Goal: Information Seeking & Learning: Learn about a topic

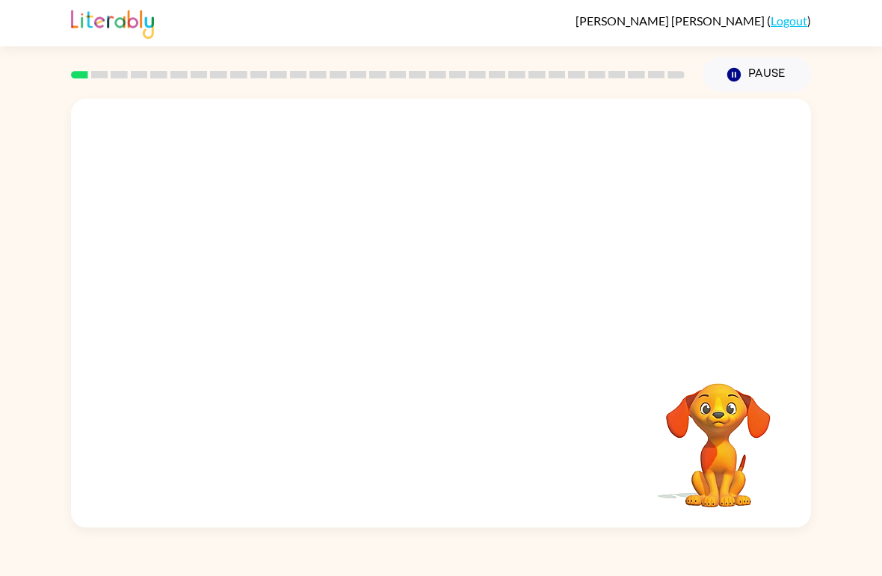
click at [854, 464] on div "Your browser must support playing .mp4 files to use Literably. Please try using…" at bounding box center [441, 310] width 882 height 436
click at [439, 304] on button "button" at bounding box center [441, 321] width 96 height 55
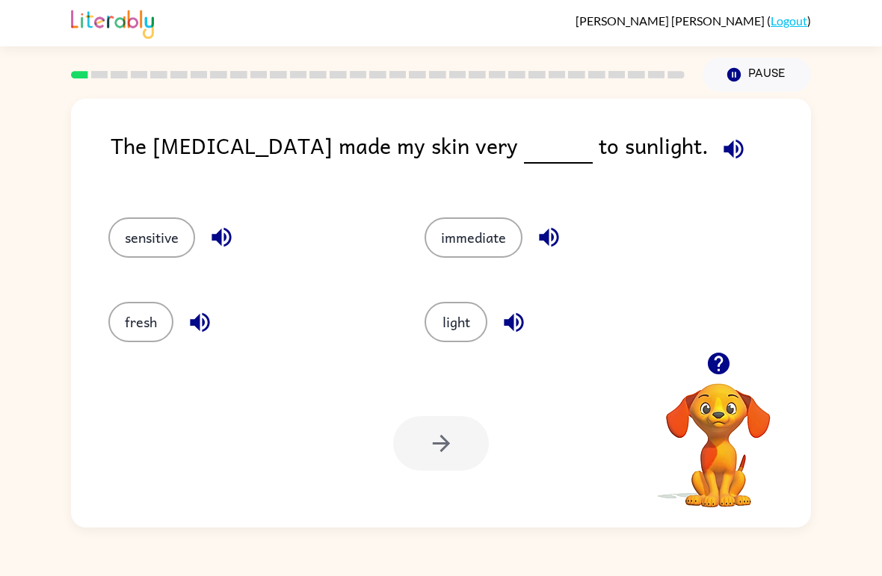
click at [720, 137] on icon "button" at bounding box center [733, 149] width 26 height 26
click at [720, 158] on icon "button" at bounding box center [733, 149] width 26 height 26
click at [720, 146] on icon "button" at bounding box center [733, 149] width 26 height 26
click at [143, 342] on button "fresh" at bounding box center [140, 322] width 65 height 40
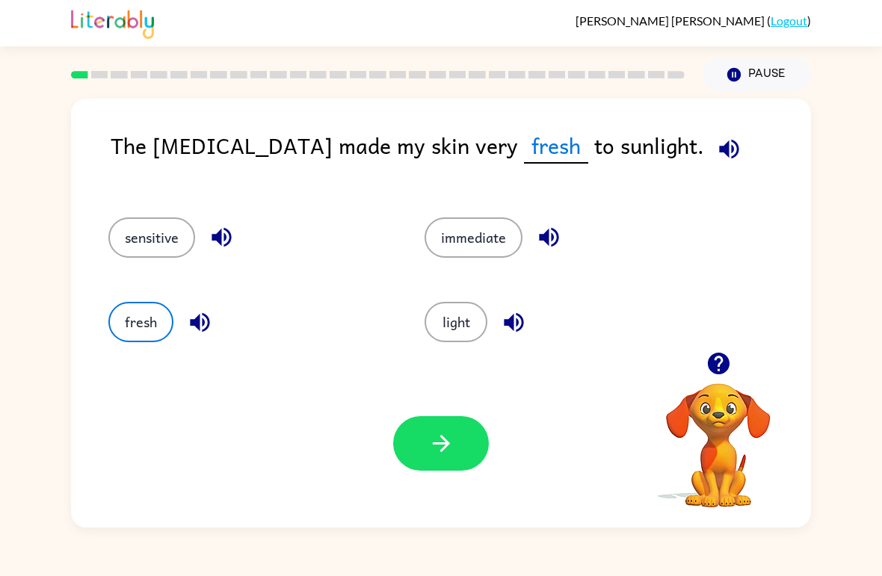
click at [457, 480] on div "Your browser must support playing .mp4 files to use Literably. Please try using…" at bounding box center [441, 443] width 740 height 168
click at [452, 443] on icon "button" at bounding box center [441, 443] width 26 height 26
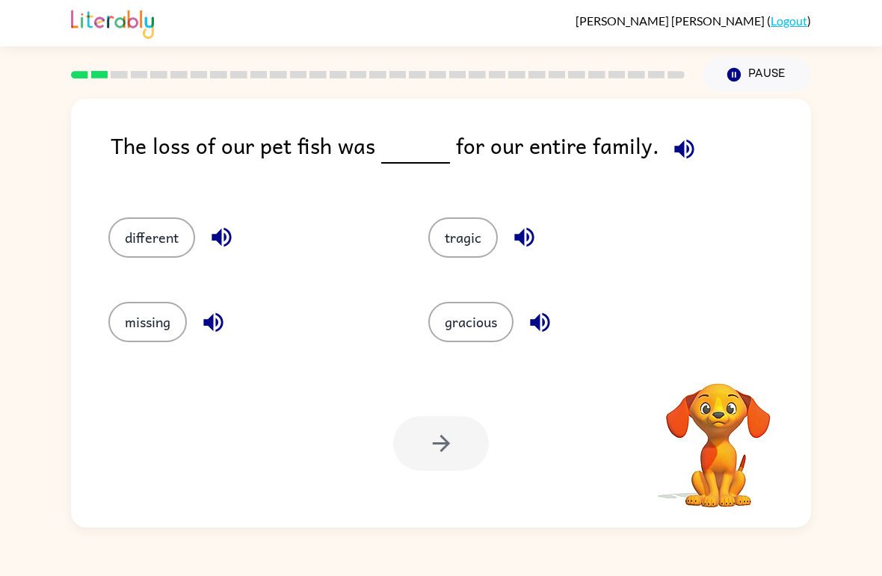
click at [675, 146] on icon "button" at bounding box center [683, 148] width 19 height 19
click at [672, 137] on icon "button" at bounding box center [684, 149] width 26 height 26
click at [142, 249] on button "different" at bounding box center [151, 237] width 87 height 40
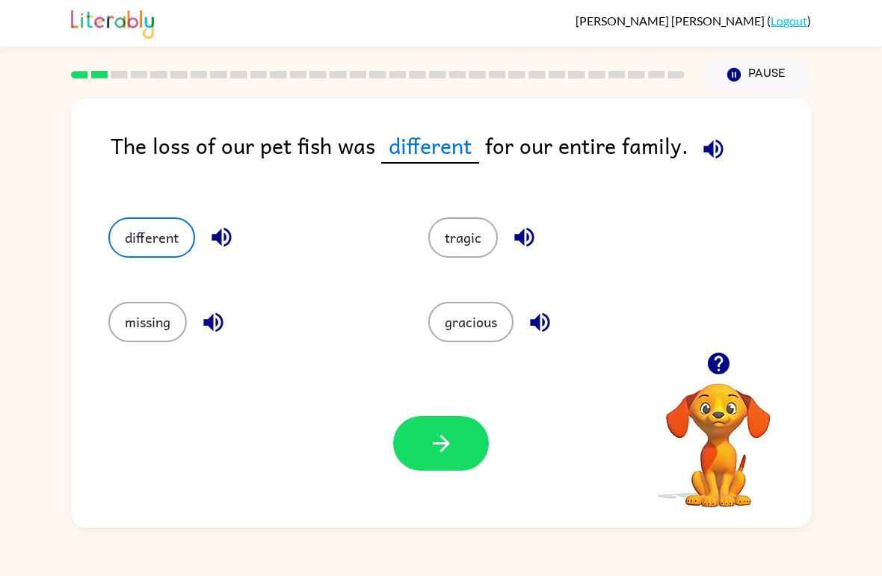
click at [706, 158] on icon "button" at bounding box center [713, 149] width 26 height 26
click at [458, 445] on button "button" at bounding box center [441, 443] width 96 height 55
click at [440, 470] on div at bounding box center [441, 443] width 96 height 55
click at [427, 424] on div at bounding box center [441, 443] width 96 height 55
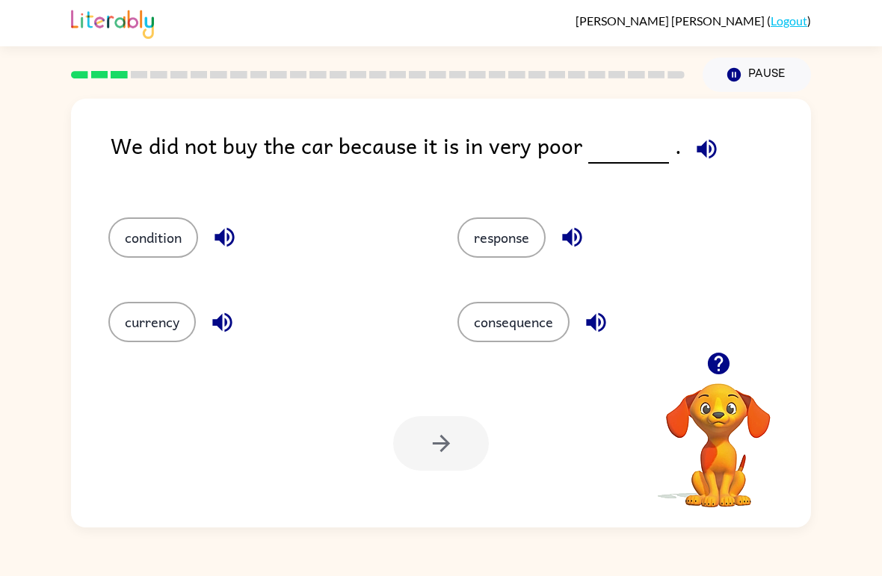
click at [696, 153] on icon "button" at bounding box center [705, 148] width 19 height 19
click at [170, 236] on button "condition" at bounding box center [153, 237] width 90 height 40
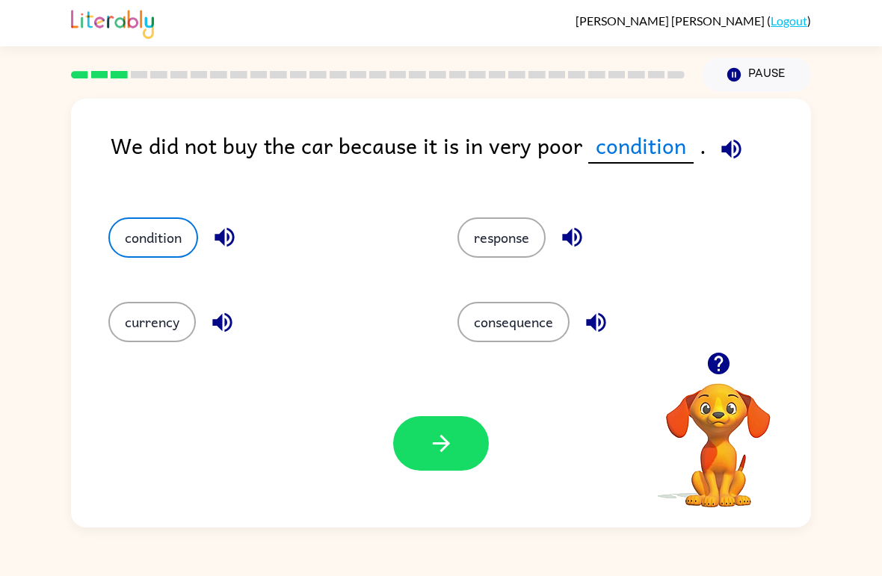
click at [471, 467] on button "button" at bounding box center [441, 443] width 96 height 55
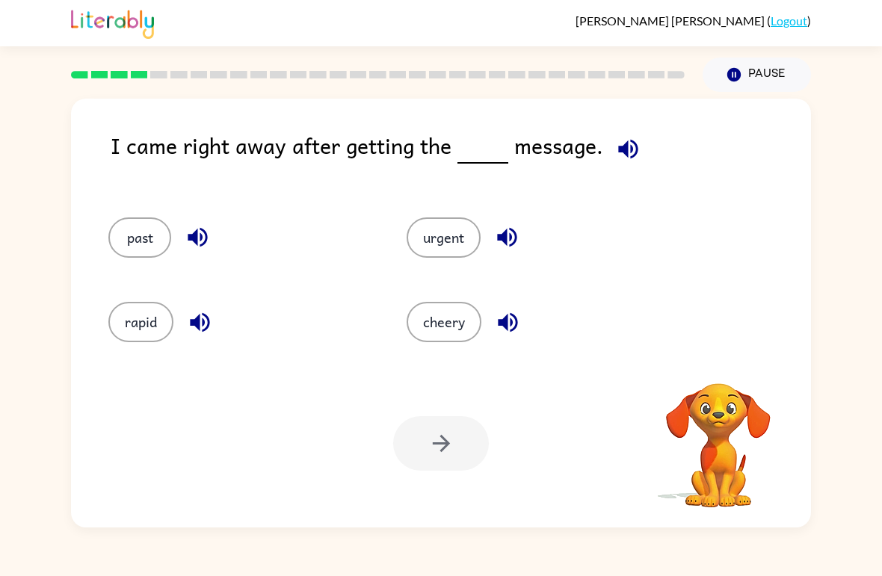
click at [660, 135] on div "I came right away after getting the message." at bounding box center [461, 158] width 700 height 59
click at [622, 143] on icon "button" at bounding box center [628, 149] width 26 height 26
click at [637, 151] on icon "button" at bounding box center [628, 149] width 26 height 26
click at [459, 305] on button "cheery" at bounding box center [443, 322] width 75 height 40
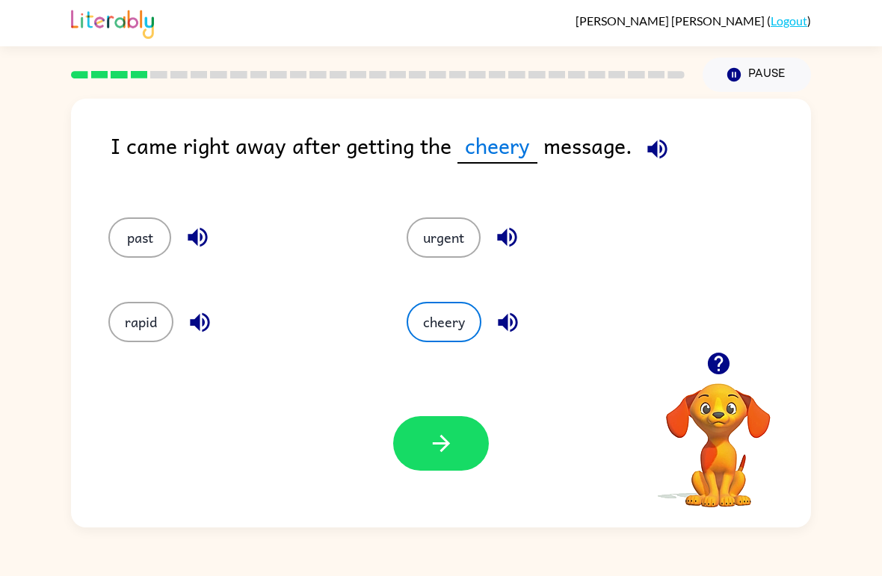
click at [436, 418] on button "button" at bounding box center [441, 443] width 96 height 55
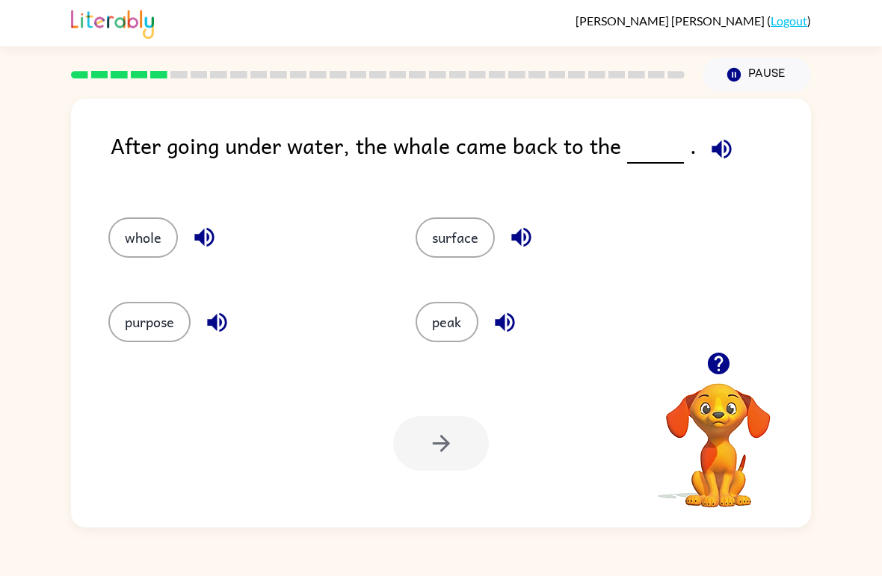
click at [454, 232] on button "surface" at bounding box center [454, 237] width 79 height 40
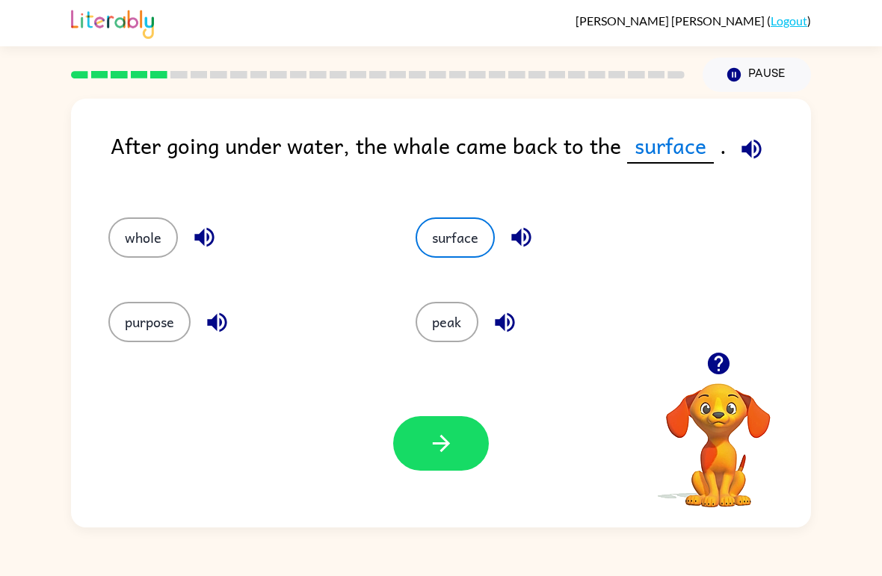
click at [437, 451] on icon "button" at bounding box center [441, 443] width 26 height 26
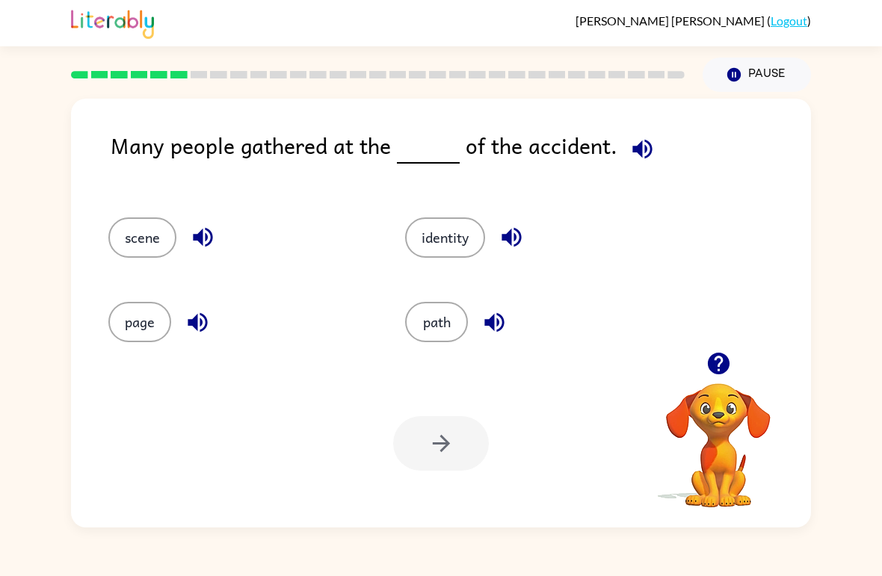
click at [768, 61] on button "Pause Pause" at bounding box center [756, 75] width 108 height 34
click at [769, 72] on button "Pause Pause" at bounding box center [756, 75] width 108 height 34
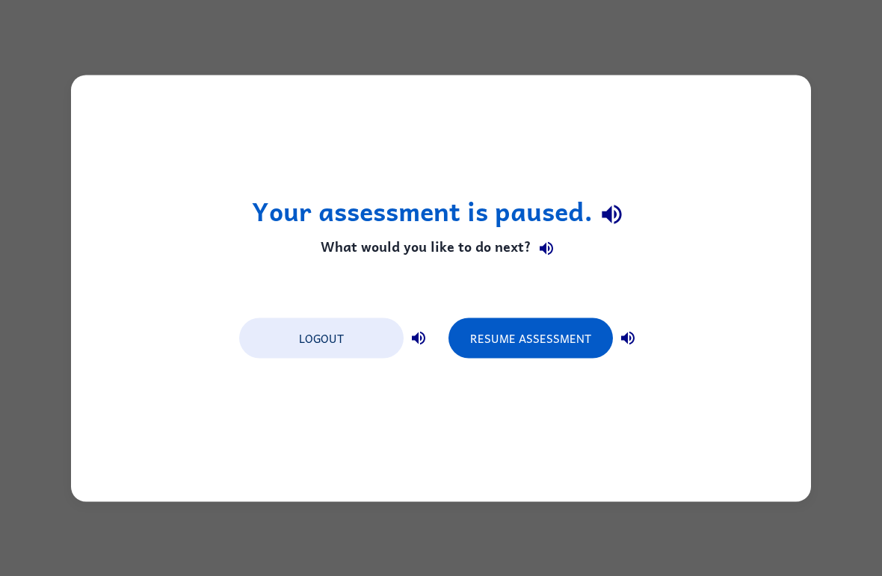
click at [549, 347] on button "Resume Assessment" at bounding box center [530, 338] width 164 height 40
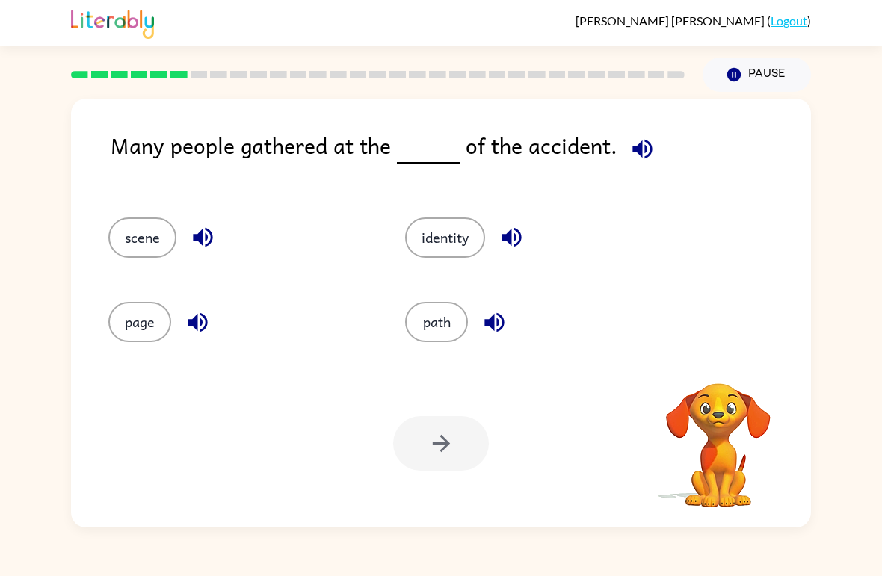
click at [640, 151] on icon "button" at bounding box center [641, 148] width 19 height 19
click at [519, 243] on icon "button" at bounding box center [511, 237] width 26 height 26
click at [503, 325] on icon "button" at bounding box center [493, 321] width 19 height 19
click at [196, 242] on icon "button" at bounding box center [203, 237] width 26 height 26
click at [214, 308] on div "page" at bounding box center [239, 322] width 262 height 40
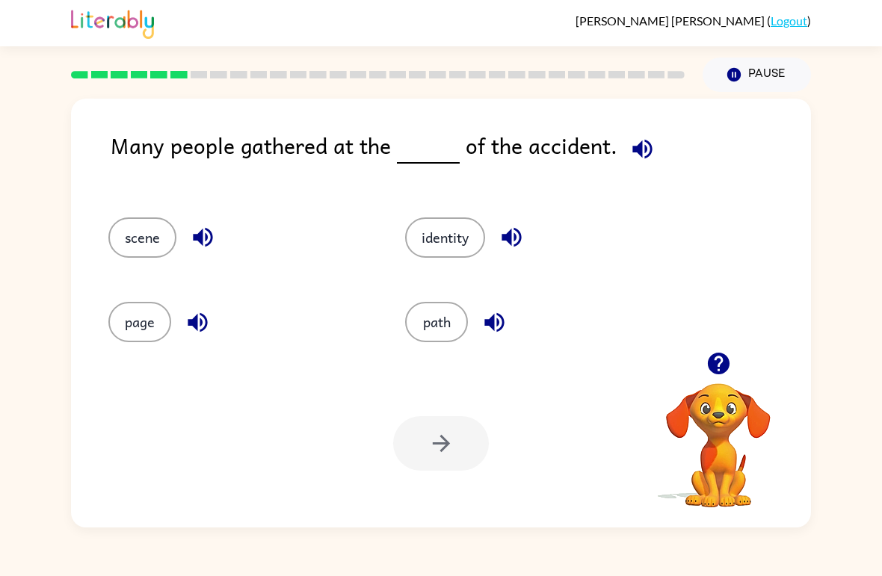
click at [188, 330] on icon "button" at bounding box center [198, 322] width 26 height 26
click at [634, 160] on icon "button" at bounding box center [642, 149] width 26 height 26
click at [513, 255] on button "button" at bounding box center [511, 237] width 38 height 38
click at [639, 152] on icon "button" at bounding box center [641, 148] width 19 height 19
click at [210, 232] on icon "button" at bounding box center [202, 237] width 19 height 19
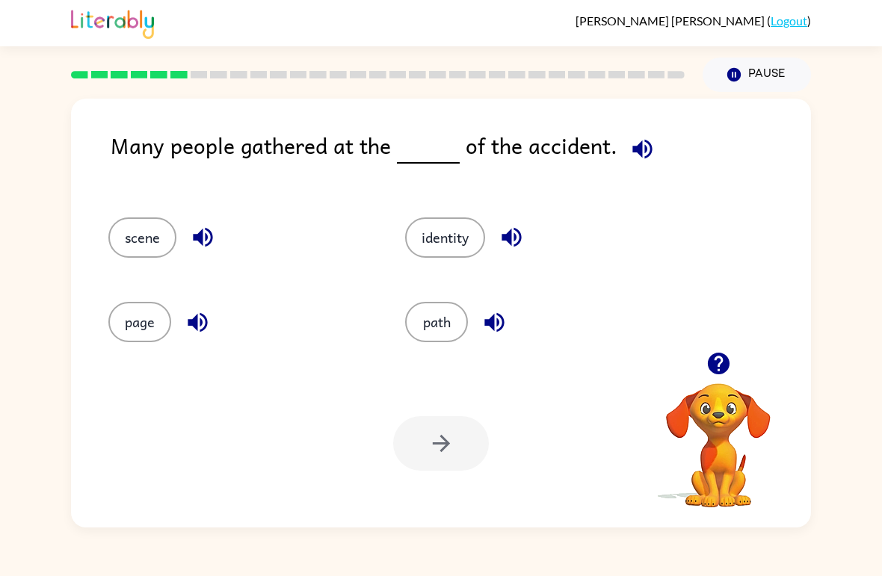
click at [143, 257] on button "scene" at bounding box center [142, 237] width 68 height 40
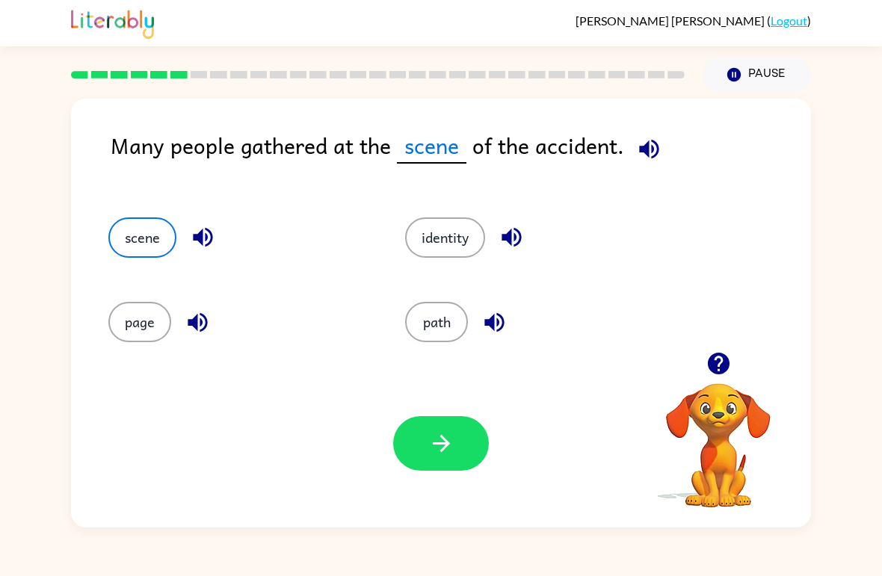
click at [655, 140] on icon "button" at bounding box center [649, 149] width 26 height 26
click at [447, 235] on button "identity" at bounding box center [445, 237] width 80 height 40
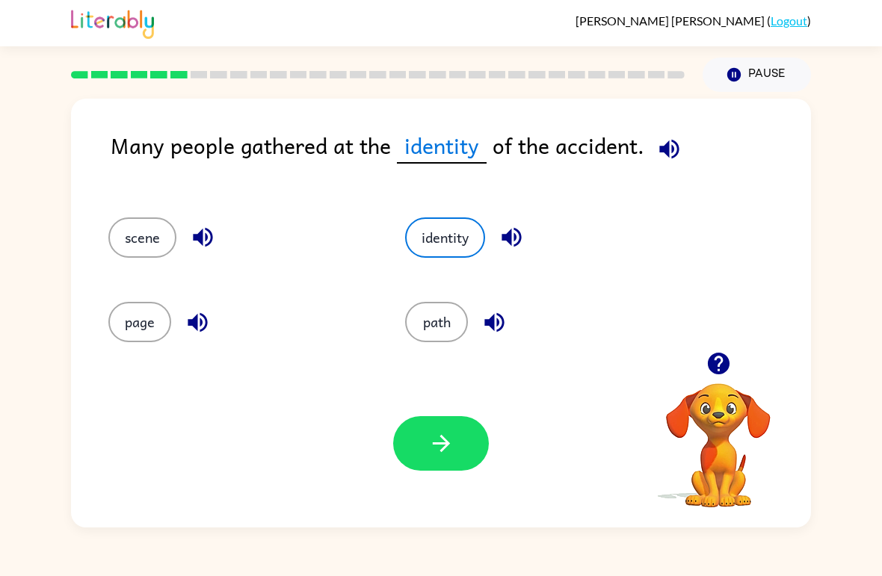
click at [683, 156] on button "button" at bounding box center [669, 149] width 38 height 38
click at [464, 420] on button "button" at bounding box center [441, 443] width 96 height 55
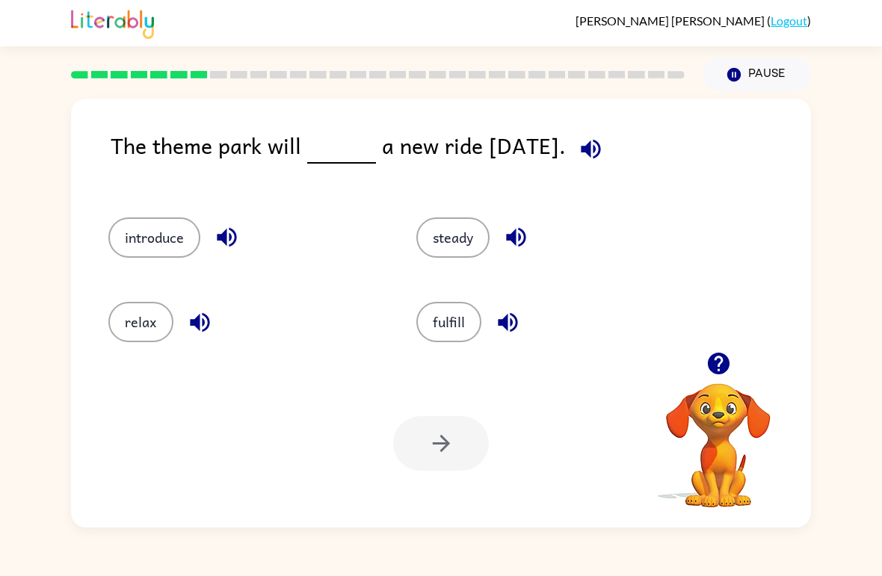
click at [610, 167] on button "button" at bounding box center [591, 149] width 38 height 38
click at [123, 328] on button "relax" at bounding box center [140, 322] width 65 height 40
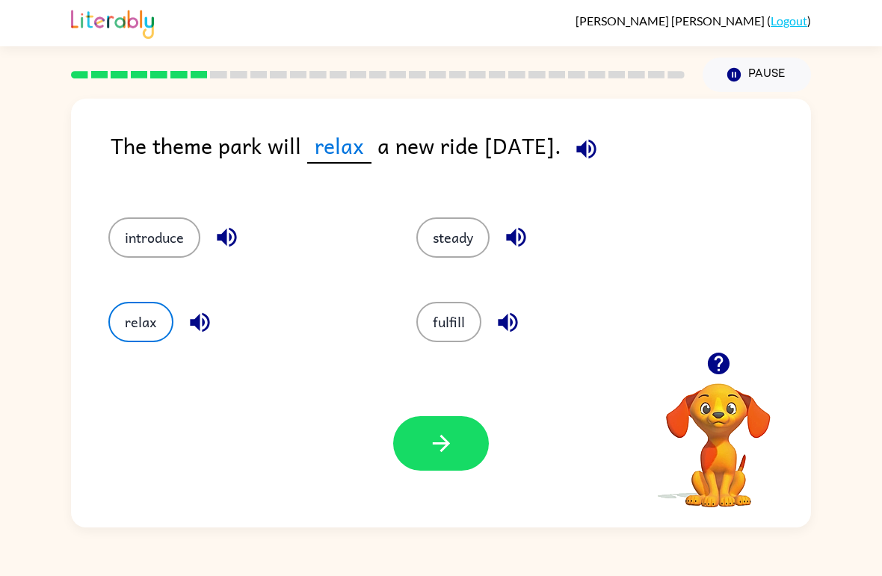
click at [439, 442] on icon "button" at bounding box center [441, 443] width 26 height 26
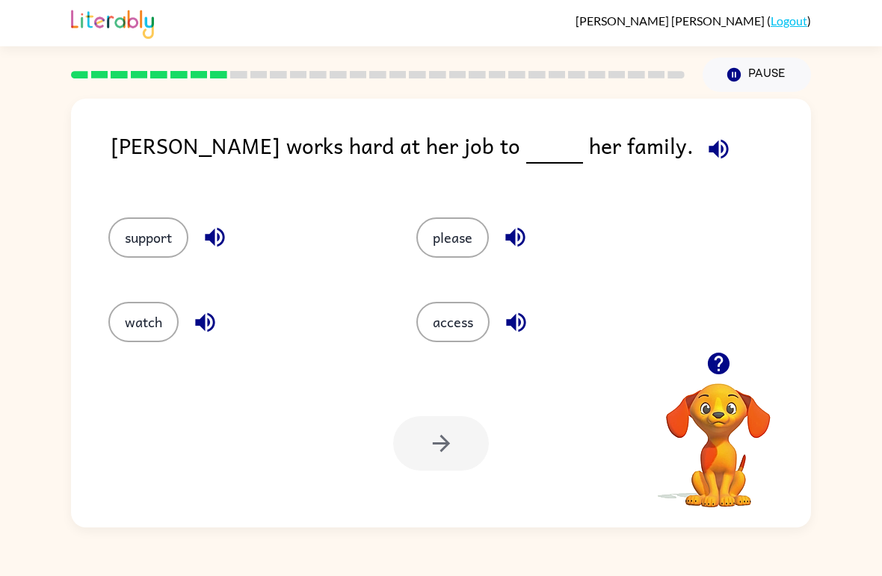
click at [8, 332] on div "[PERSON_NAME] works hard at her job to her family. support please watch access …" at bounding box center [441, 310] width 882 height 436
click at [699, 160] on button "button" at bounding box center [718, 149] width 38 height 38
click at [705, 162] on icon "button" at bounding box center [718, 149] width 26 height 26
click at [469, 330] on button "access" at bounding box center [452, 322] width 73 height 40
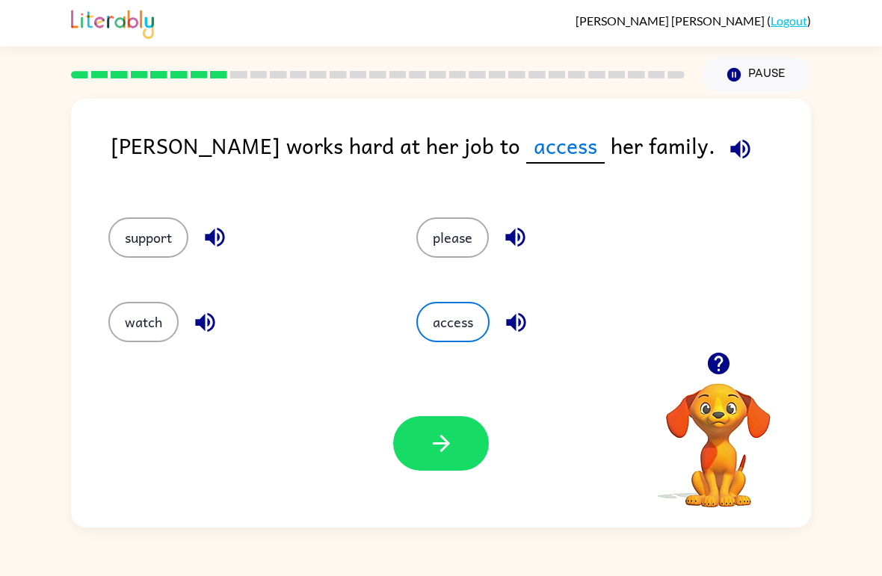
click at [451, 466] on button "button" at bounding box center [441, 443] width 96 height 55
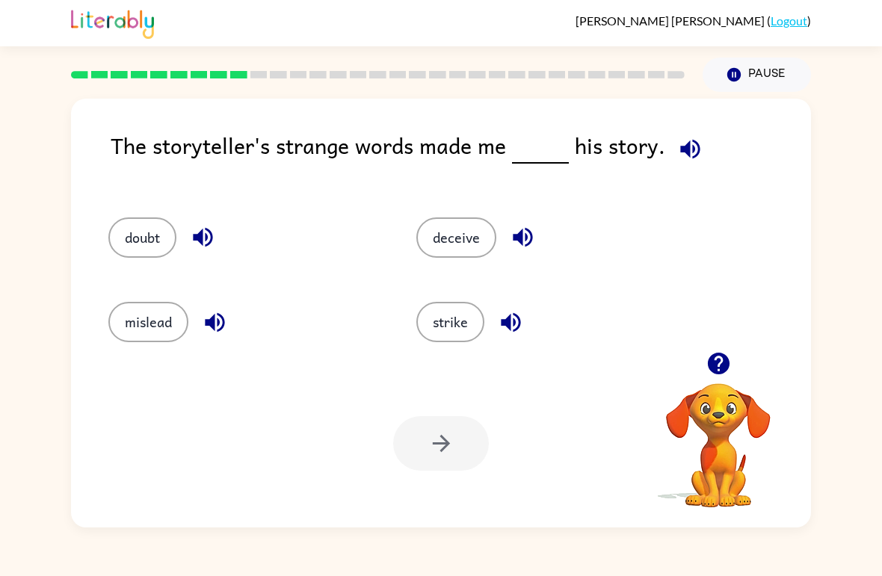
click at [718, 349] on button "button" at bounding box center [718, 363] width 38 height 38
click at [721, 395] on video "Your browser must support playing .mp4 files to use Literably. Please try using…" at bounding box center [717, 434] width 149 height 149
click at [723, 356] on icon "button" at bounding box center [718, 364] width 22 height 22
click at [723, 356] on div "The storyteller's strange words made me his story. doubt deceive mislead strike…" at bounding box center [441, 313] width 740 height 429
click at [721, 356] on div "The storyteller's strange words made me his story. doubt deceive mislead strike…" at bounding box center [441, 313] width 740 height 429
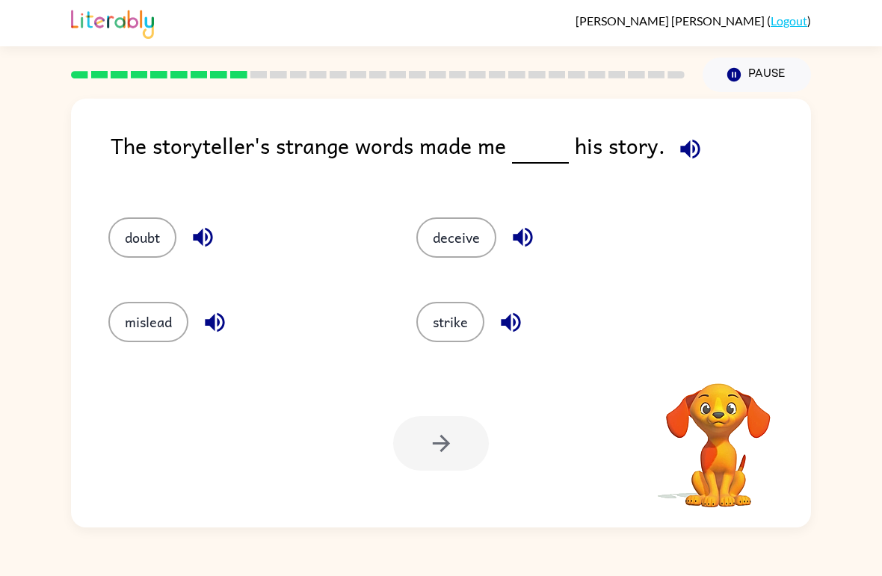
click at [726, 350] on div "doubt deceive mislead strike" at bounding box center [441, 273] width 710 height 157
click at [717, 348] on div "doubt deceive mislead strike" at bounding box center [441, 273] width 710 height 157
click at [717, 348] on button "button" at bounding box center [718, 363] width 38 height 38
click at [717, 348] on div "doubt deceive mislead strike" at bounding box center [441, 273] width 710 height 157
click at [717, 350] on div "doubt deceive mislead strike" at bounding box center [441, 273] width 710 height 157
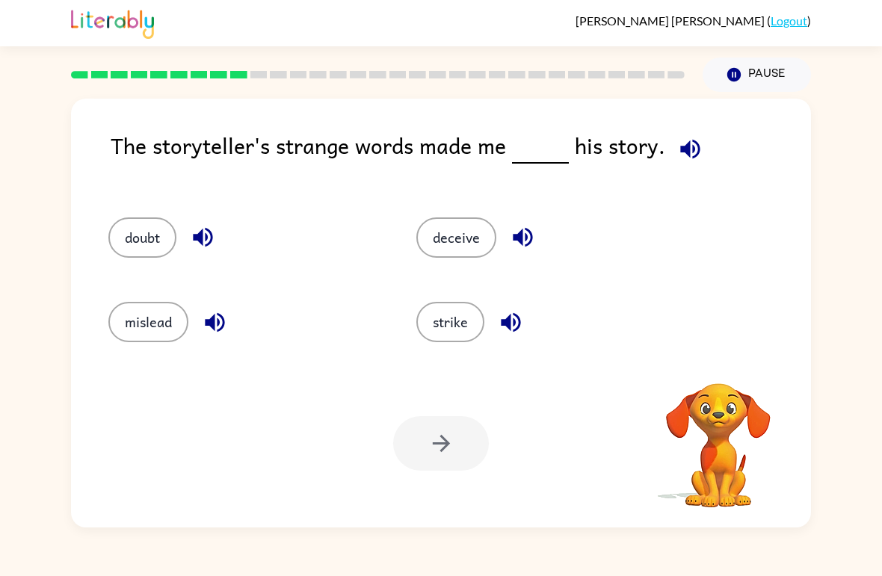
click at [719, 350] on div "doubt deceive mislead strike" at bounding box center [441, 273] width 710 height 157
click at [721, 350] on div "doubt deceive mislead strike" at bounding box center [441, 273] width 710 height 157
click at [725, 350] on button "button" at bounding box center [718, 363] width 38 height 38
click at [725, 350] on div "doubt deceive mislead strike" at bounding box center [441, 273] width 710 height 157
click at [727, 352] on div "doubt deceive mislead strike" at bounding box center [441, 273] width 710 height 157
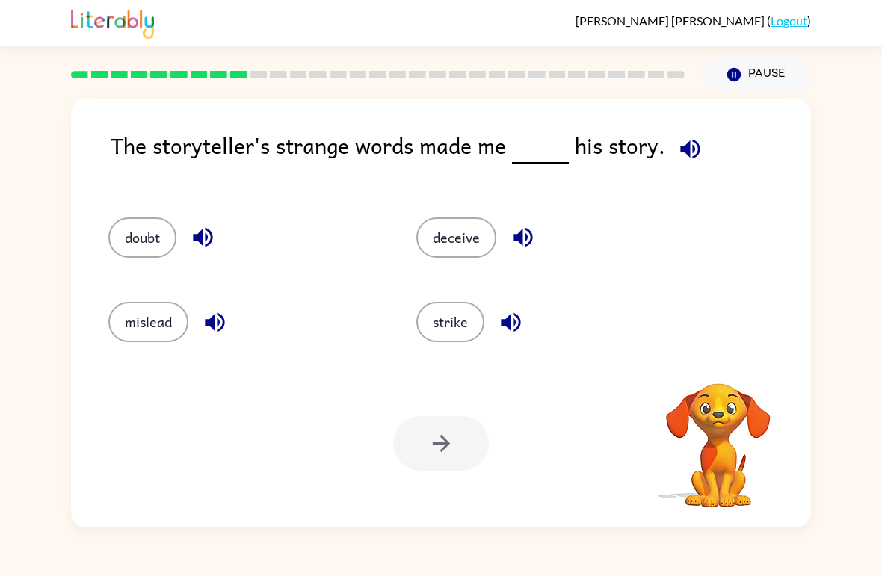
click at [729, 383] on video "Your browser must support playing .mp4 files to use Literably. Please try using…" at bounding box center [717, 434] width 149 height 149
click at [734, 383] on div at bounding box center [717, 383] width 149 height 0
click at [733, 350] on div at bounding box center [717, 363] width 149 height 38
click at [734, 348] on div at bounding box center [717, 363] width 149 height 38
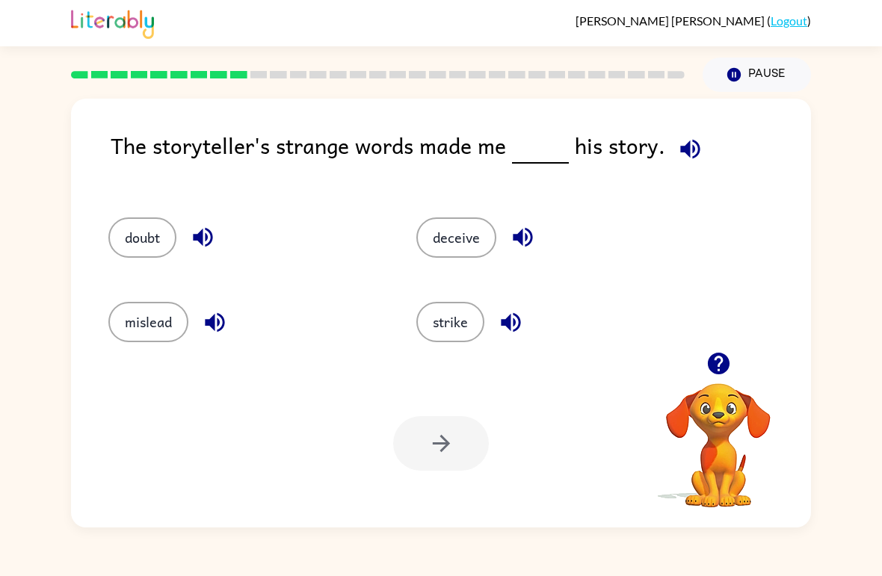
click at [734, 348] on div at bounding box center [717, 363] width 149 height 38
click at [723, 355] on icon "button" at bounding box center [718, 364] width 22 height 22
click at [723, 355] on div "The storyteller's strange words made me his story. doubt deceive mislead strike…" at bounding box center [441, 313] width 740 height 429
click at [720, 358] on div "The storyteller's strange words made me his story. doubt deceive mislead strike…" at bounding box center [441, 313] width 740 height 429
click at [720, 357] on div "The storyteller's strange words made me his story. doubt deceive mislead strike…" at bounding box center [441, 313] width 740 height 429
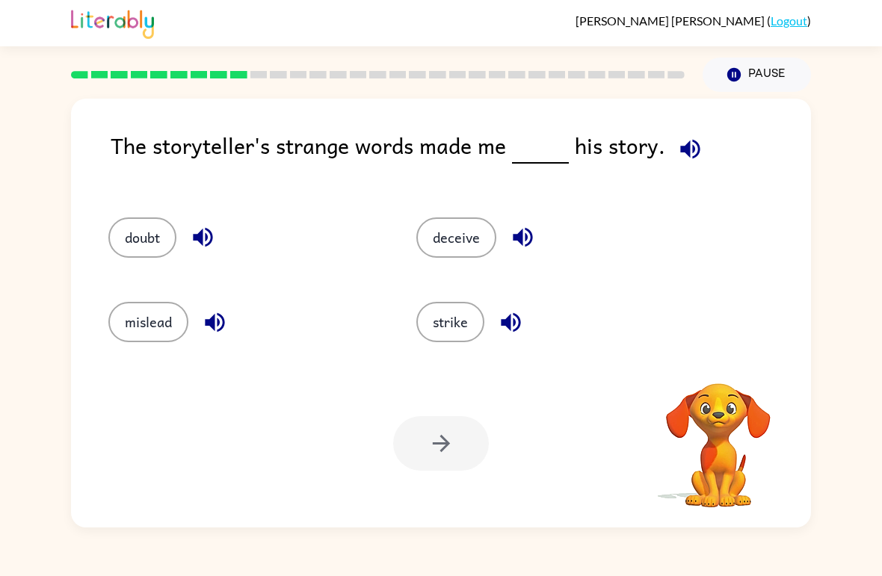
click at [718, 359] on div "The storyteller's strange words made me his story. doubt deceive mislead strike…" at bounding box center [441, 313] width 740 height 429
click at [719, 355] on icon "button" at bounding box center [718, 364] width 22 height 22
click at [718, 354] on div "The storyteller's strange words made me his story. doubt deceive mislead strike…" at bounding box center [441, 313] width 740 height 429
click at [725, 357] on div "The storyteller's strange words made me his story. doubt deceive mislead strike…" at bounding box center [441, 313] width 740 height 429
click at [724, 355] on div "The storyteller's strange words made me his story. doubt deceive mislead strike…" at bounding box center [441, 313] width 740 height 429
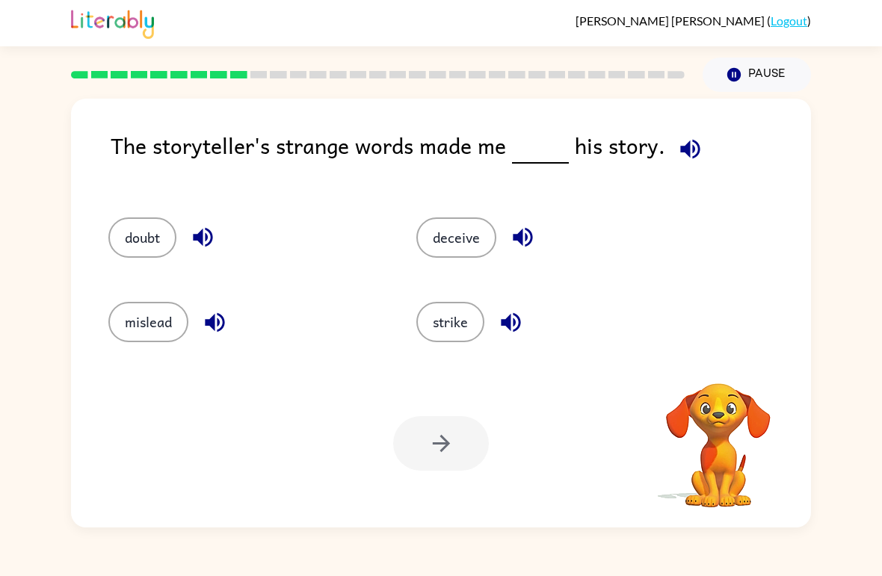
click at [722, 358] on div "The storyteller's strange words made me his story. doubt deceive mislead strike…" at bounding box center [441, 313] width 740 height 429
click at [724, 353] on div "The storyteller's strange words made me his story. doubt deceive mislead strike…" at bounding box center [441, 313] width 740 height 429
click at [726, 350] on div "doubt deceive mislead strike" at bounding box center [441, 273] width 710 height 157
click at [729, 351] on icon "button" at bounding box center [718, 363] width 26 height 26
click at [722, 354] on div "The storyteller's strange words made me his story. doubt deceive mislead strike…" at bounding box center [441, 313] width 740 height 429
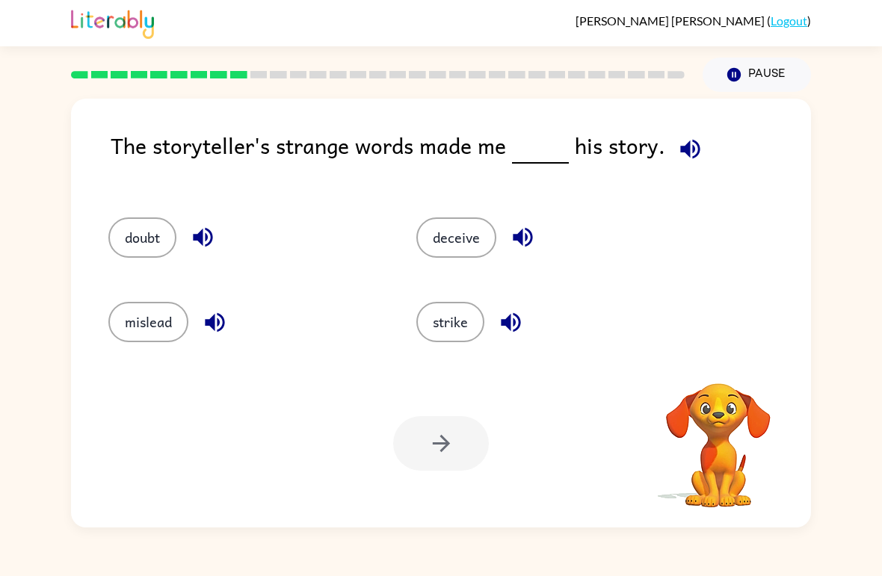
click at [720, 359] on div "The storyteller's strange words made me his story. doubt deceive mislead strike…" at bounding box center [441, 313] width 740 height 429
click at [718, 363] on icon "button" at bounding box center [718, 364] width 22 height 22
click at [720, 362] on video "Your browser must support playing .mp4 files to use Literably. Please try using…" at bounding box center [717, 434] width 149 height 149
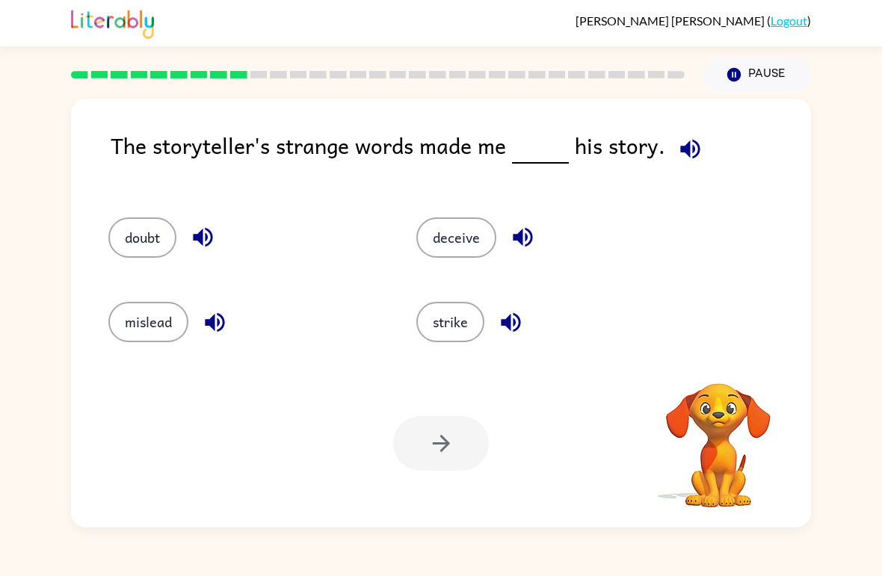
click at [720, 363] on video "Your browser must support playing .mp4 files to use Literably. Please try using…" at bounding box center [717, 434] width 149 height 149
click at [719, 362] on video "Your browser must support playing .mp4 files to use Literably. Please try using…" at bounding box center [717, 434] width 149 height 149
click at [721, 360] on icon "button" at bounding box center [718, 363] width 26 height 26
click at [721, 361] on video "Your browser must support playing .mp4 files to use Literably. Please try using…" at bounding box center [717, 434] width 149 height 149
click at [723, 360] on div "Your browser must support playing .mp4 files to use Literably. Please try using…" at bounding box center [441, 443] width 740 height 168
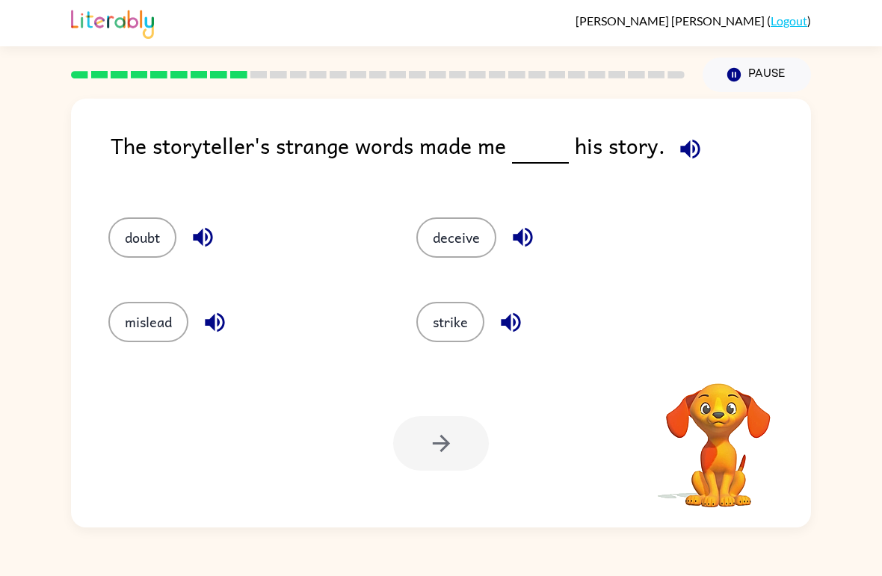
click at [722, 362] on video "Your browser must support playing .mp4 files to use Literably. Please try using…" at bounding box center [717, 434] width 149 height 149
click at [723, 362] on icon "button" at bounding box center [718, 364] width 22 height 22
click at [723, 360] on div "Your browser must support playing .mp4 files to use Literably. Please try using…" at bounding box center [441, 443] width 740 height 168
click at [722, 360] on div "Your browser must support playing .mp4 files to use Literably. Please try using…" at bounding box center [441, 443] width 740 height 168
click at [723, 360] on div "Your browser must support playing .mp4 files to use Literably. Please try using…" at bounding box center [441, 443] width 740 height 168
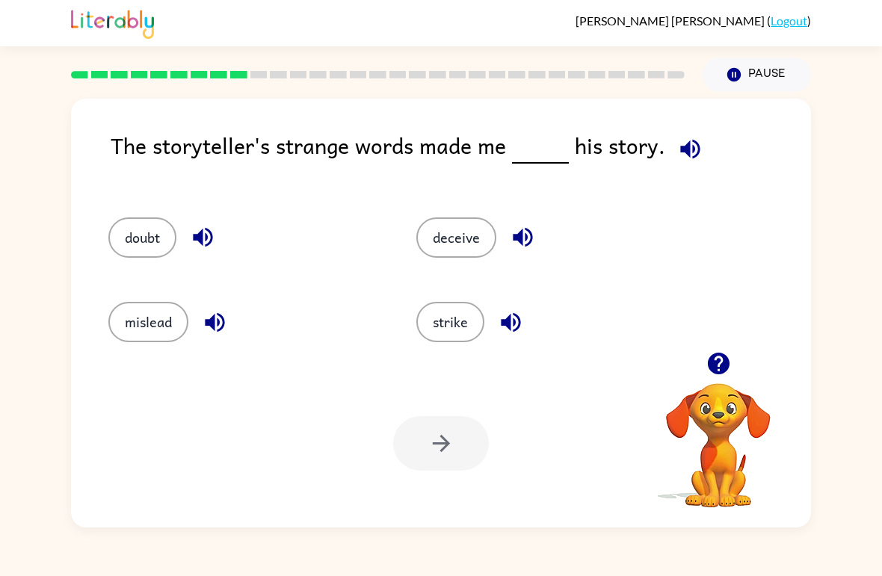
click at [724, 356] on icon "button" at bounding box center [718, 364] width 22 height 22
click at [723, 355] on div "The storyteller's strange words made me his story. doubt deceive mislead strike…" at bounding box center [441, 313] width 740 height 429
click at [723, 360] on div "Your browser must support playing .mp4 files to use Literably. Please try using…" at bounding box center [441, 443] width 740 height 168
click at [723, 359] on div "The storyteller's strange words made me his story. doubt deceive mislead strike…" at bounding box center [441, 313] width 740 height 429
click at [725, 356] on div "The storyteller's strange words made me his story. doubt deceive mislead strike…" at bounding box center [441, 313] width 740 height 429
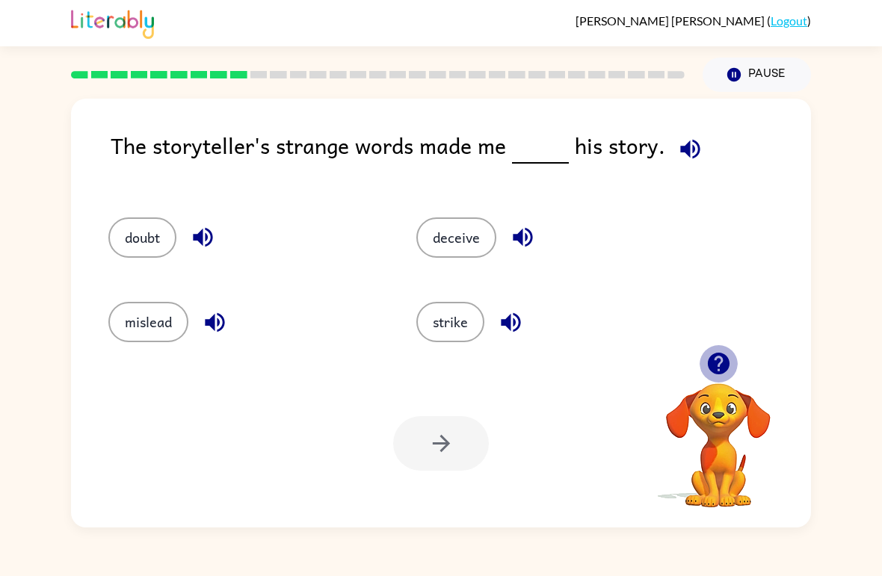
click at [723, 356] on icon "button" at bounding box center [718, 364] width 22 height 22
click at [726, 359] on div "The storyteller's strange words made me his story. doubt deceive mislead strike…" at bounding box center [441, 313] width 740 height 429
click at [691, 158] on icon "button" at bounding box center [689, 148] width 19 height 19
click at [689, 148] on icon "button" at bounding box center [689, 148] width 19 height 19
click at [451, 312] on button "strike" at bounding box center [450, 322] width 68 height 40
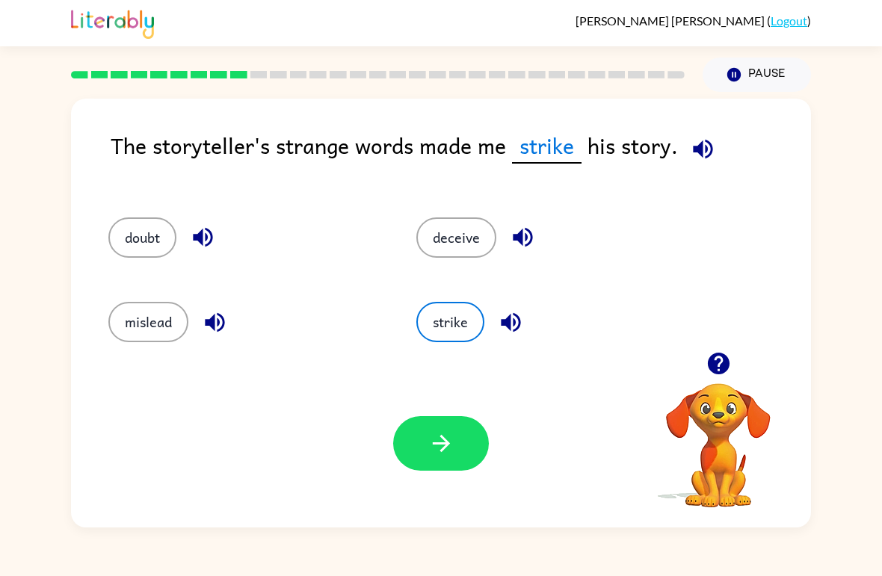
click at [431, 453] on icon "button" at bounding box center [441, 443] width 26 height 26
click at [707, 366] on icon "button" at bounding box center [718, 363] width 26 height 26
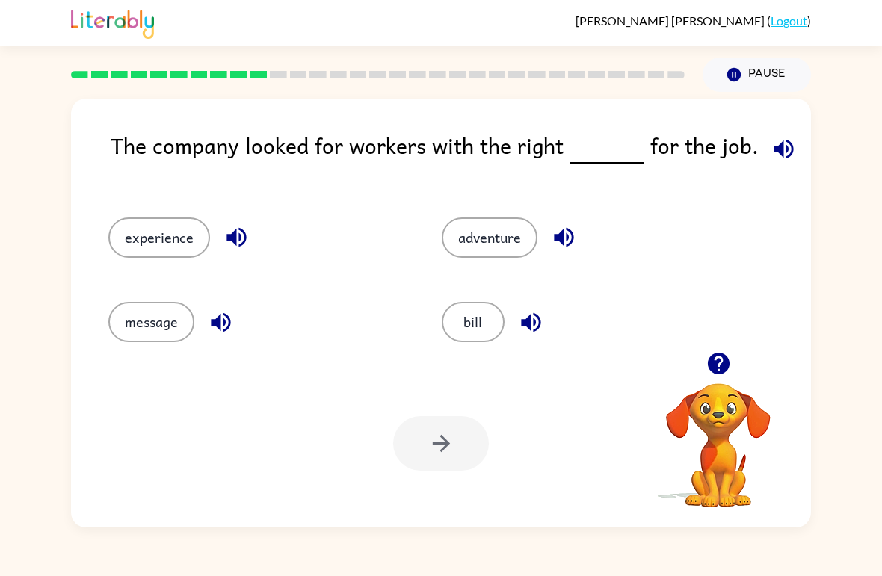
click at [772, 138] on icon "button" at bounding box center [783, 149] width 26 height 26
click at [174, 340] on button "message" at bounding box center [151, 322] width 86 height 40
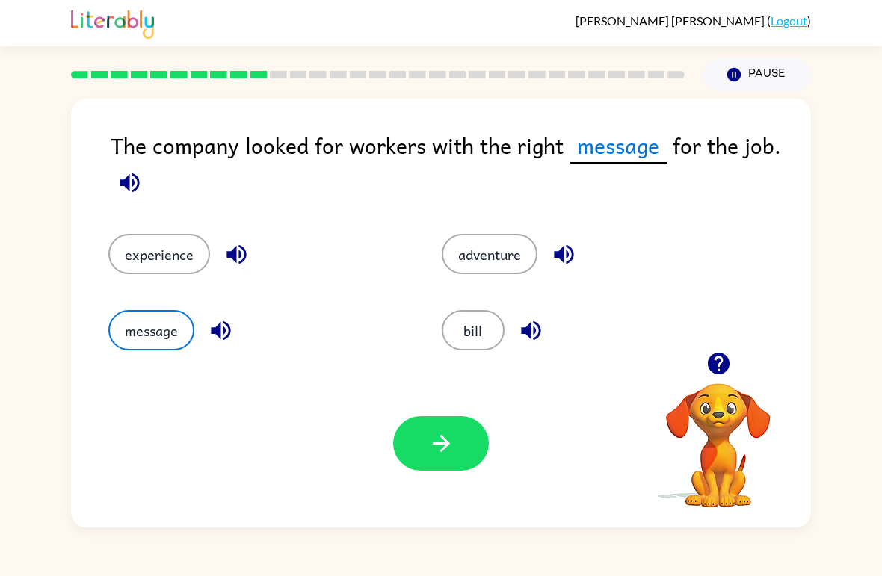
click at [441, 453] on icon "button" at bounding box center [441, 443] width 26 height 26
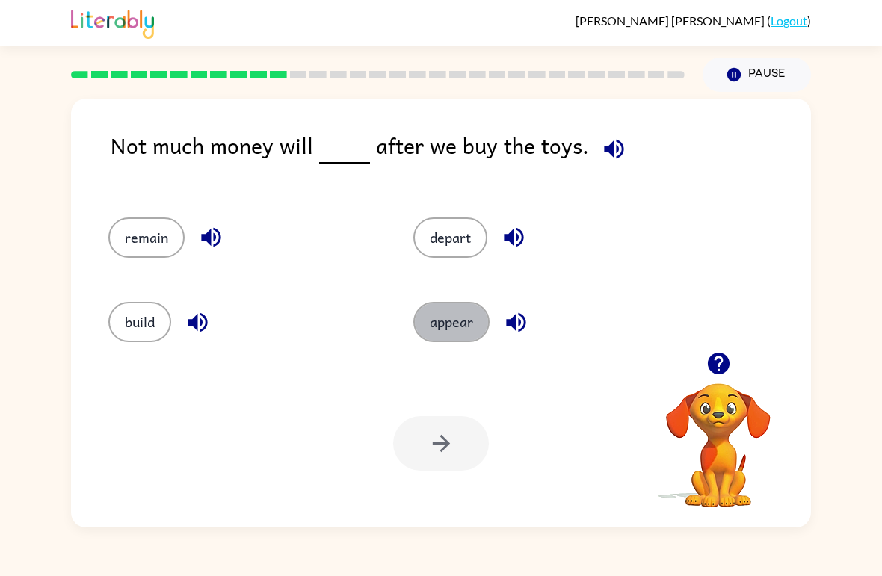
click at [439, 339] on button "appear" at bounding box center [451, 322] width 76 height 40
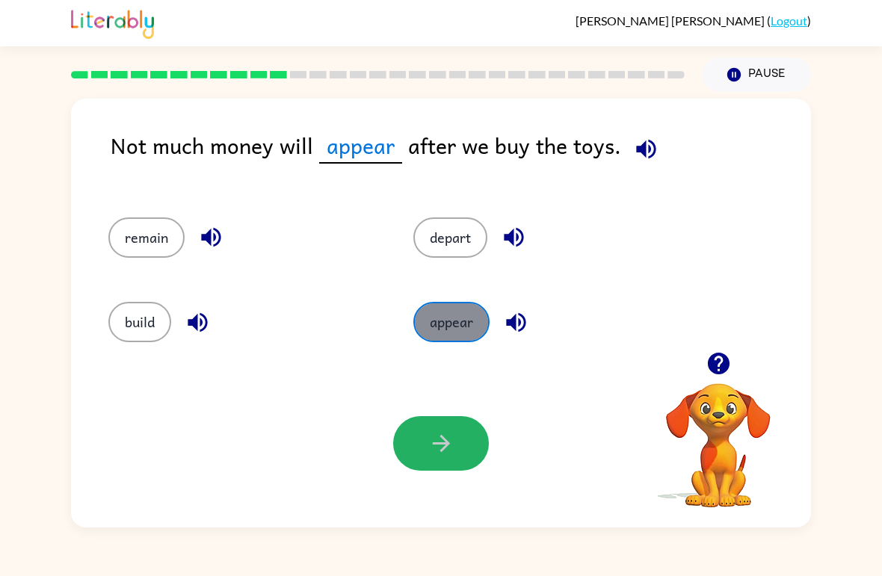
click at [627, 152] on button "button" at bounding box center [646, 149] width 38 height 38
click at [643, 150] on icon "button" at bounding box center [646, 149] width 26 height 26
click at [700, 363] on button "button" at bounding box center [718, 363] width 38 height 38
click at [650, 144] on icon "button" at bounding box center [646, 149] width 26 height 26
click at [655, 149] on button "button" at bounding box center [646, 149] width 38 height 38
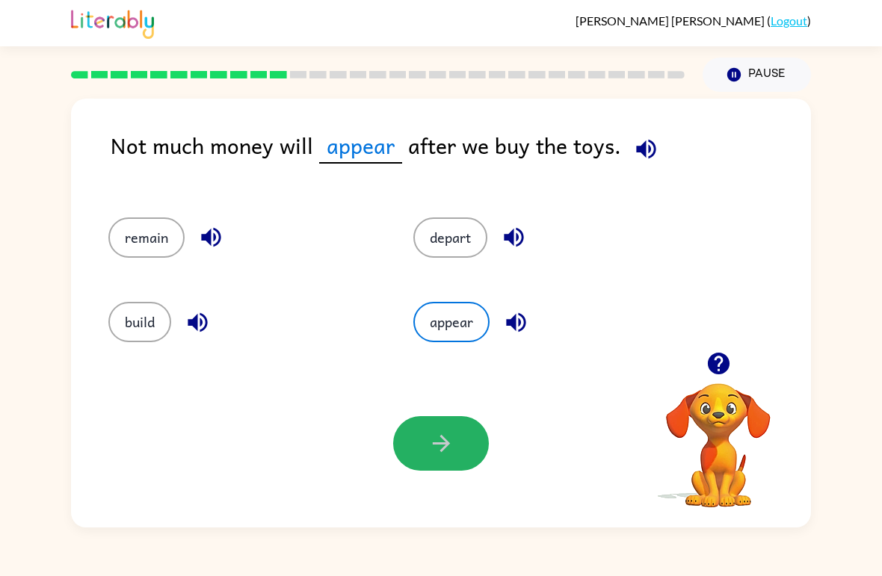
click at [644, 152] on icon "button" at bounding box center [645, 148] width 19 height 19
click at [636, 142] on icon "button" at bounding box center [646, 149] width 26 height 26
click at [455, 445] on button "button" at bounding box center [441, 443] width 96 height 55
